Goal: Use online tool/utility: Utilize a website feature to perform a specific function

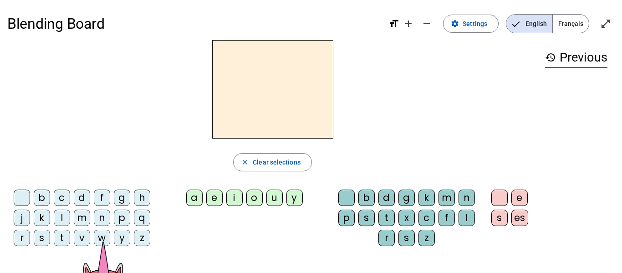
click at [244, 3] on div "Blending Board format_size add remove settings Settings English Français open_i…" at bounding box center [311, 174] width 622 height 349
click at [365, 192] on div "b" at bounding box center [366, 197] width 16 height 16
click at [389, 190] on div "d" at bounding box center [386, 197] width 16 height 16
click at [85, 193] on div "d" at bounding box center [82, 197] width 16 height 16
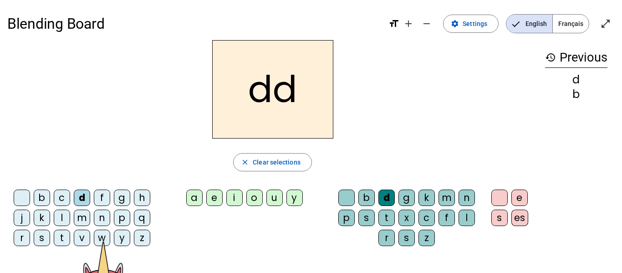
click at [352, 195] on div at bounding box center [346, 197] width 16 height 16
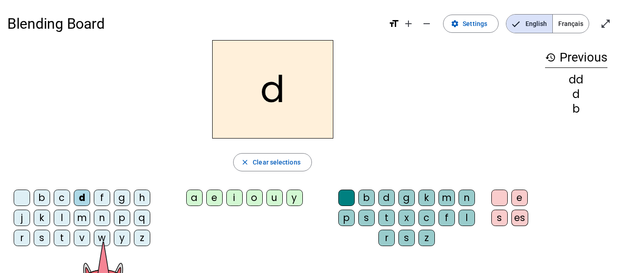
click at [236, 193] on div "i" at bounding box center [234, 197] width 16 height 16
click at [424, 217] on div "c" at bounding box center [426, 217] width 16 height 16
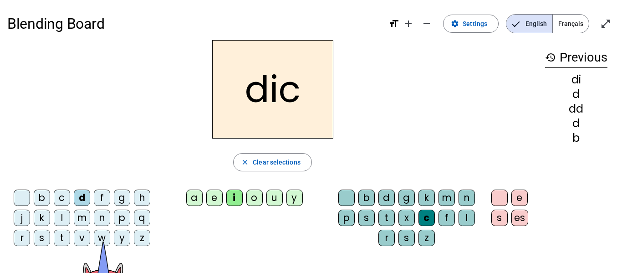
click at [423, 201] on div "k" at bounding box center [426, 197] width 16 height 16
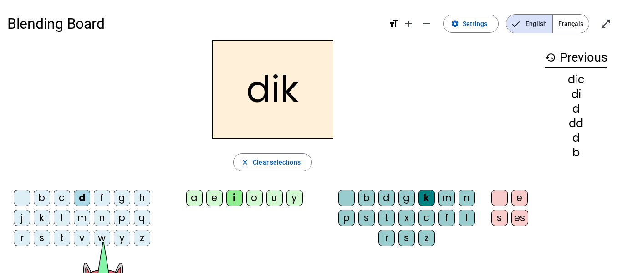
click at [429, 218] on div "c" at bounding box center [426, 217] width 16 height 16
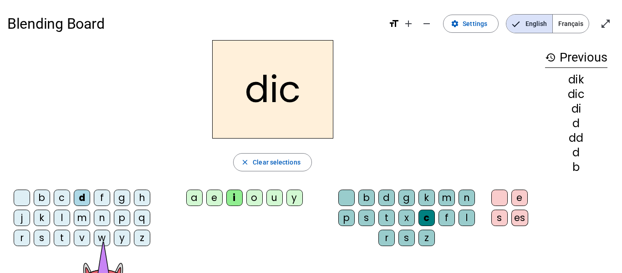
click at [396, 19] on mat-icon "format_size" at bounding box center [393, 23] width 11 height 11
click at [411, 23] on mat-icon "add" at bounding box center [408, 23] width 11 height 11
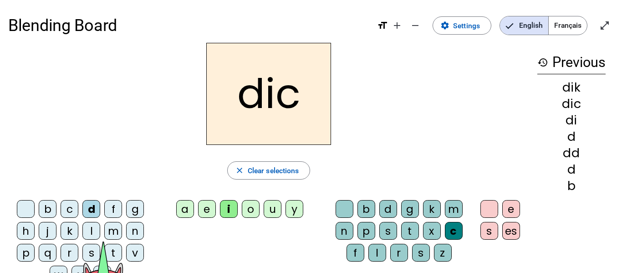
click at [131, 201] on div "g" at bounding box center [135, 209] width 18 height 18
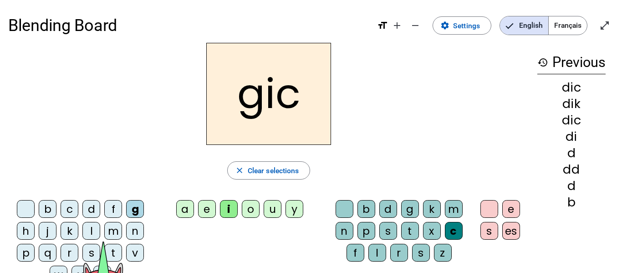
click at [204, 212] on div "e" at bounding box center [207, 209] width 18 height 18
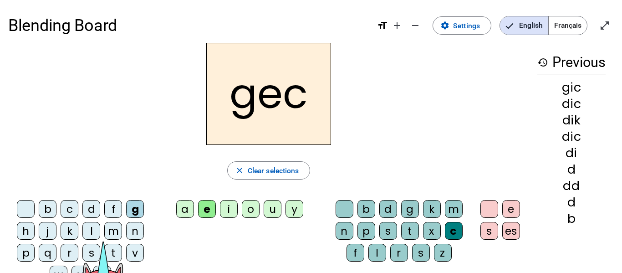
click at [224, 184] on div "gec close Clear selections b c d f g h j k l m n p q r s t v w y z a e i o u y …" at bounding box center [268, 167] width 521 height 249
click at [509, 227] on div "es" at bounding box center [511, 231] width 18 height 18
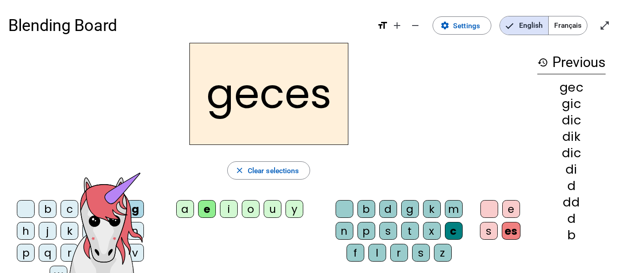
click at [121, 207] on icon at bounding box center [104, 221] width 82 height 90
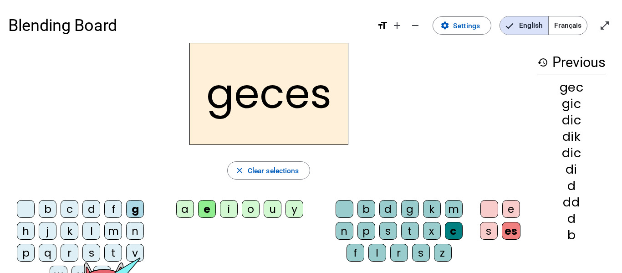
click at [264, 31] on h1 "Blending Board" at bounding box center [188, 25] width 361 height 33
click at [295, 168] on span "Clear selections" at bounding box center [273, 170] width 51 height 12
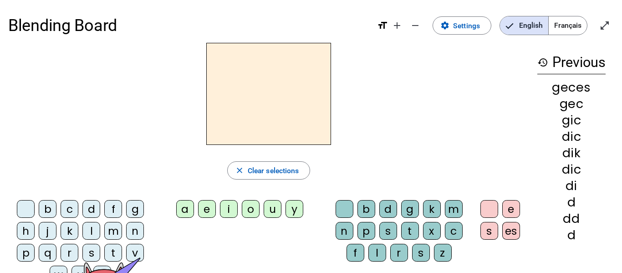
click at [92, 249] on div "s" at bounding box center [91, 253] width 18 height 18
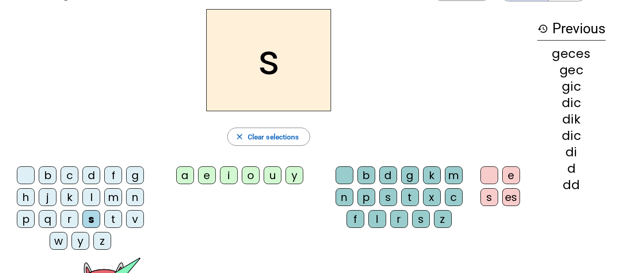
scroll to position [34, 0]
click at [165, 95] on div "s" at bounding box center [268, 60] width 521 height 102
